Goal: Check status: Check status

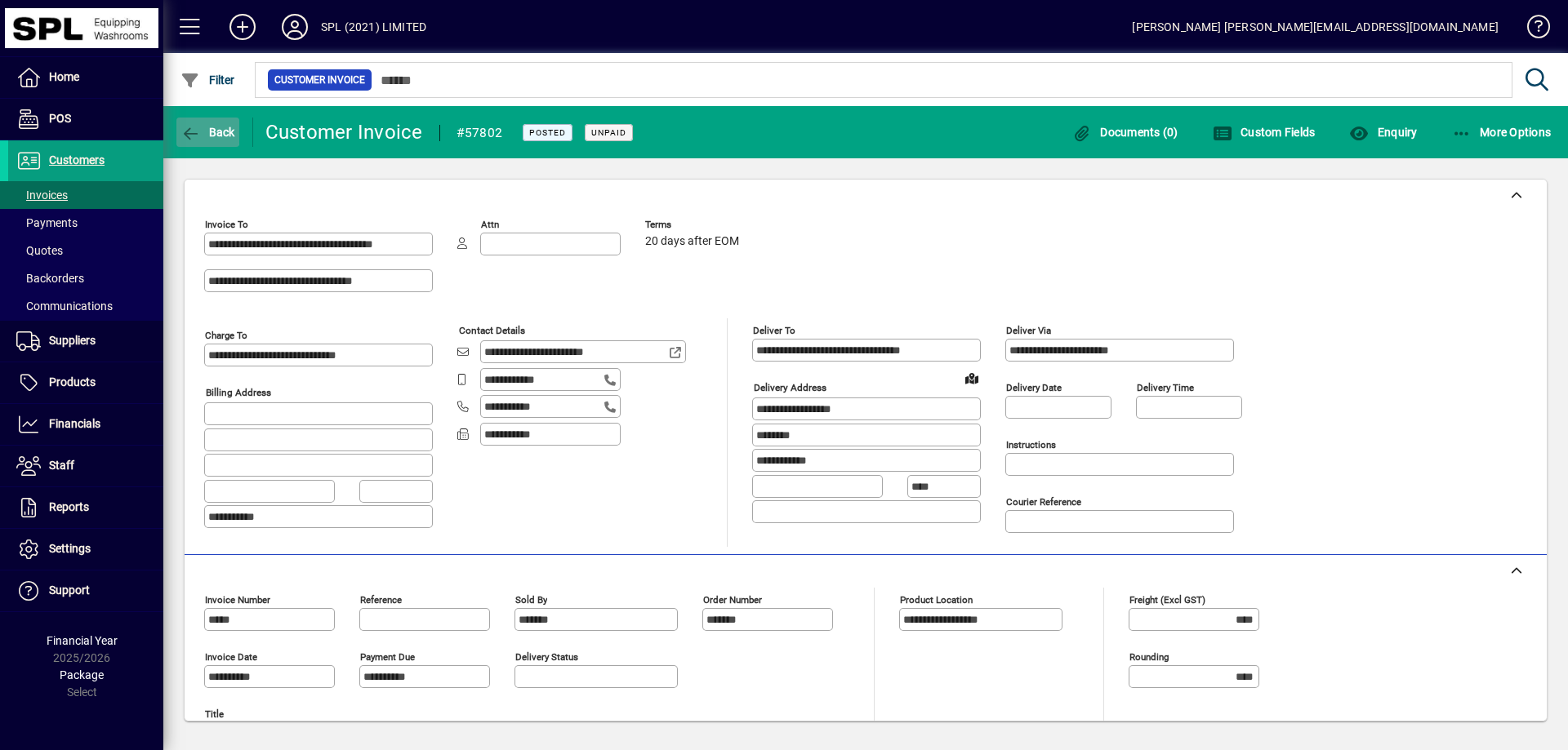
click at [189, 131] on icon "button" at bounding box center [190, 134] width 21 height 17
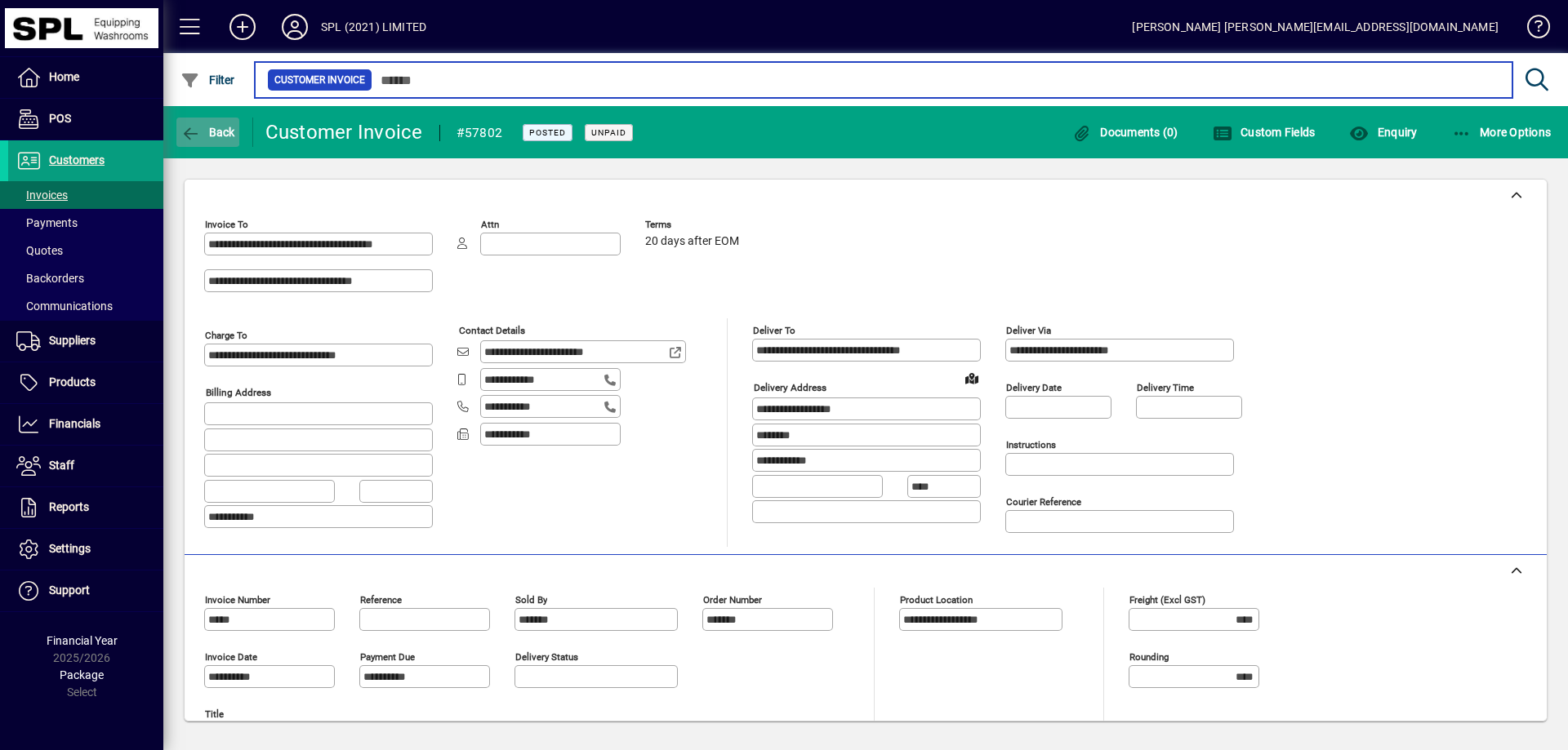
type input "*****"
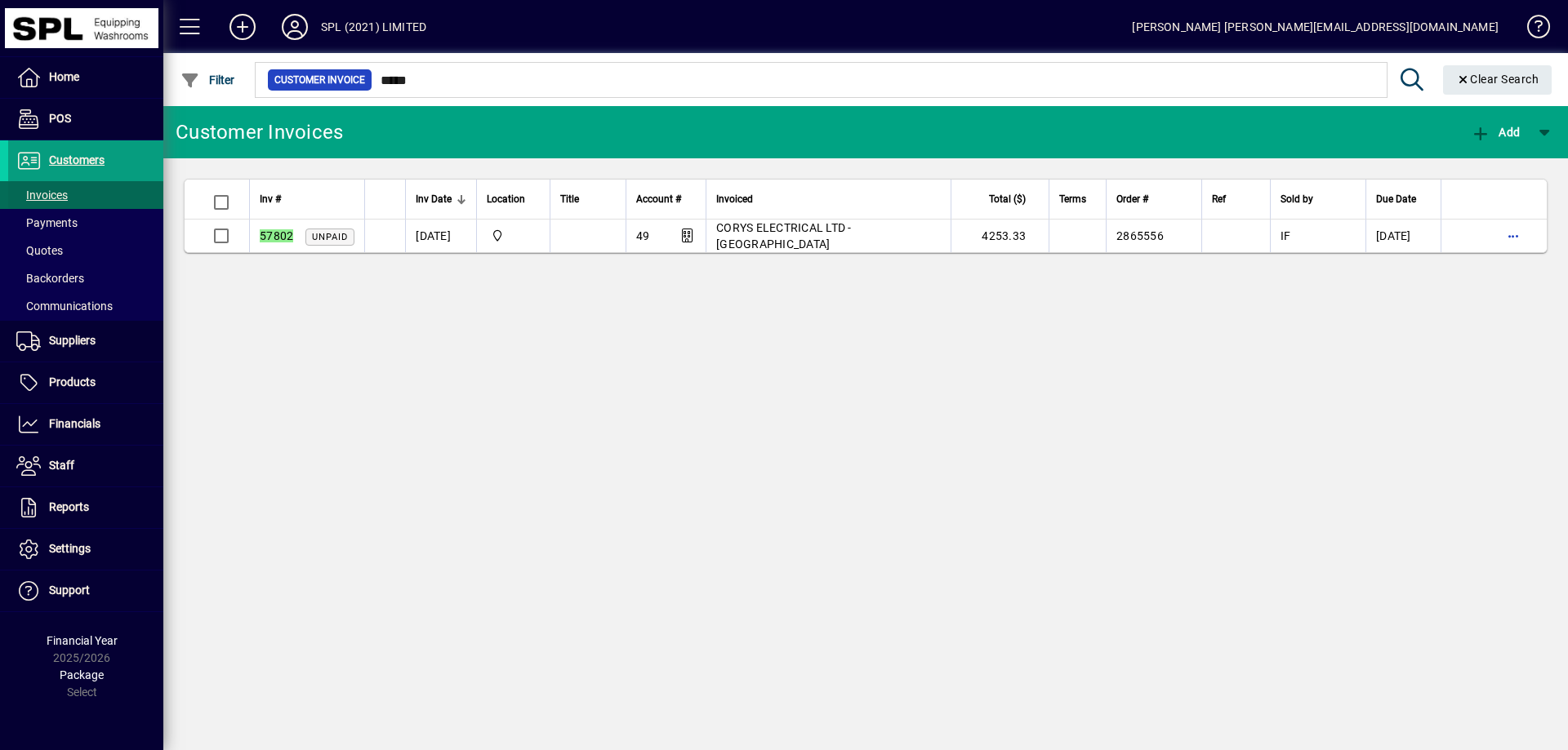
click at [37, 192] on span "Invoices" at bounding box center [42, 195] width 51 height 13
